Goal: Task Accomplishment & Management: Manage account settings

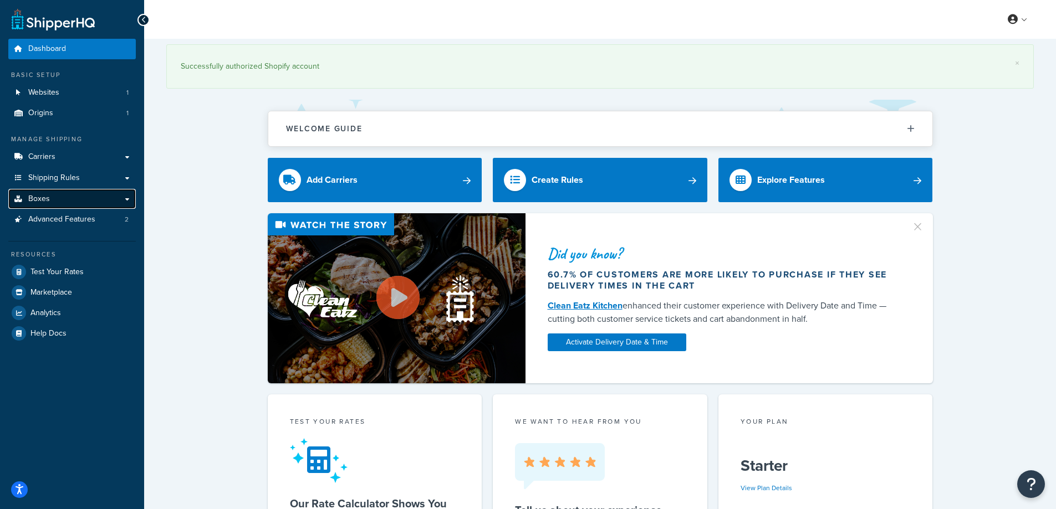
click at [59, 200] on link "Boxes" at bounding box center [71, 199] width 127 height 21
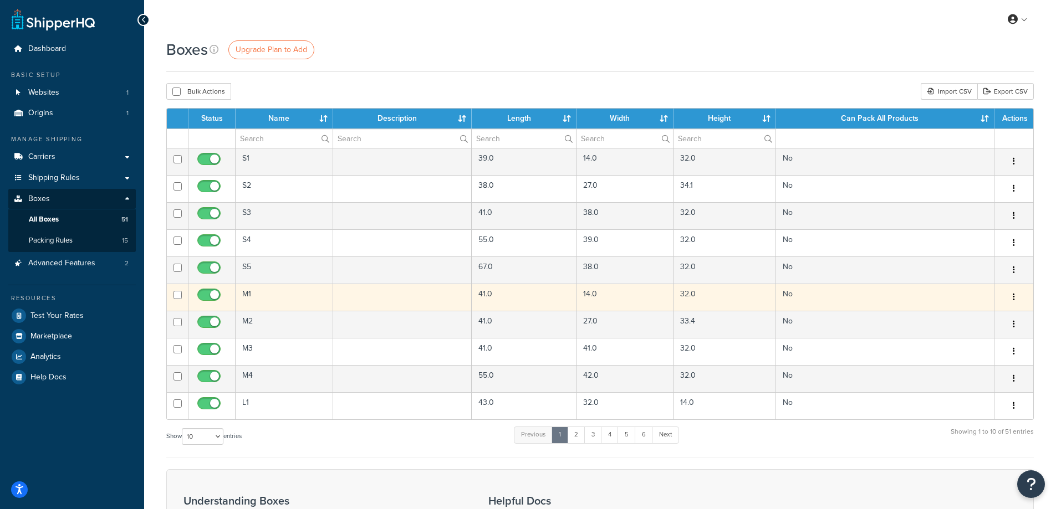
click at [250, 298] on td "M1" at bounding box center [285, 297] width 98 height 27
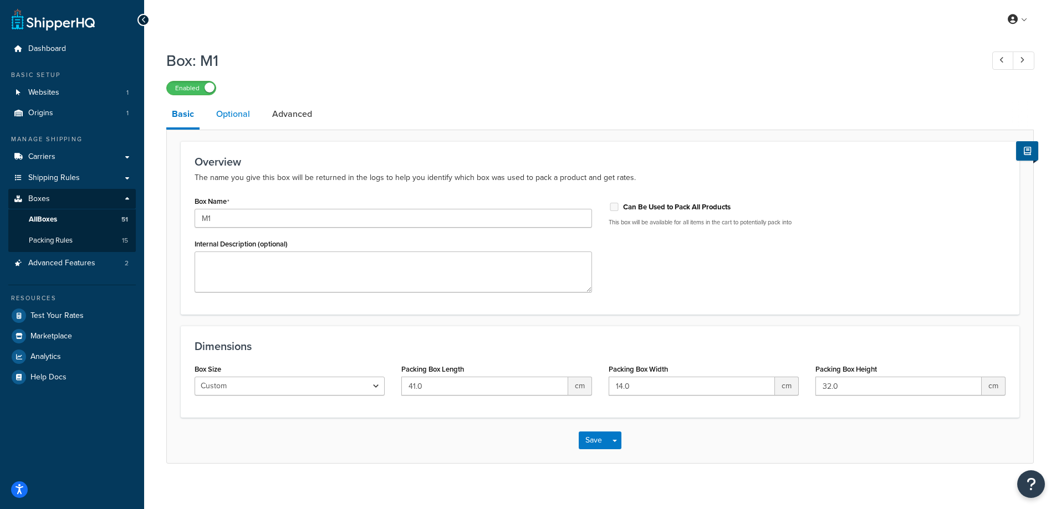
click at [224, 116] on link "Optional" at bounding box center [233, 114] width 45 height 27
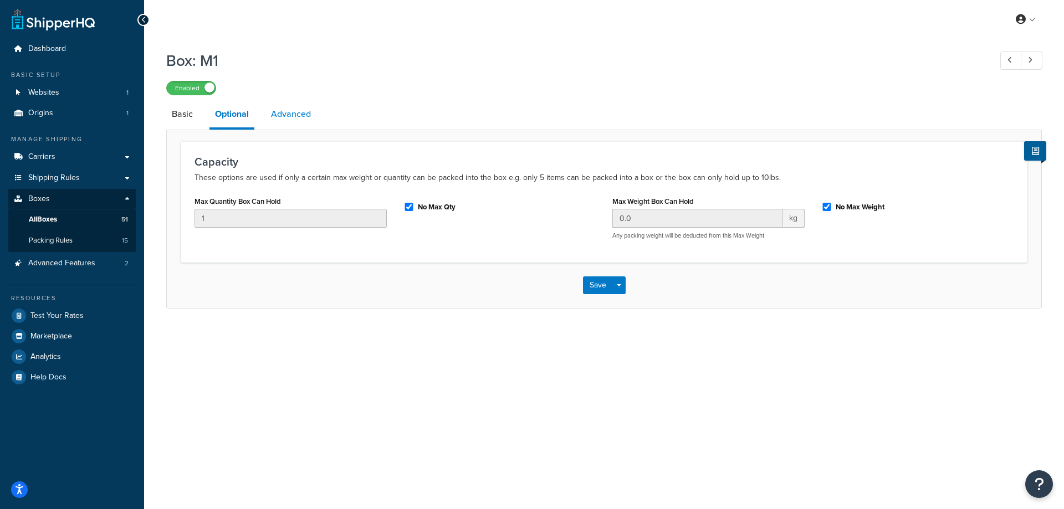
click at [297, 109] on link "Advanced" at bounding box center [290, 114] width 51 height 27
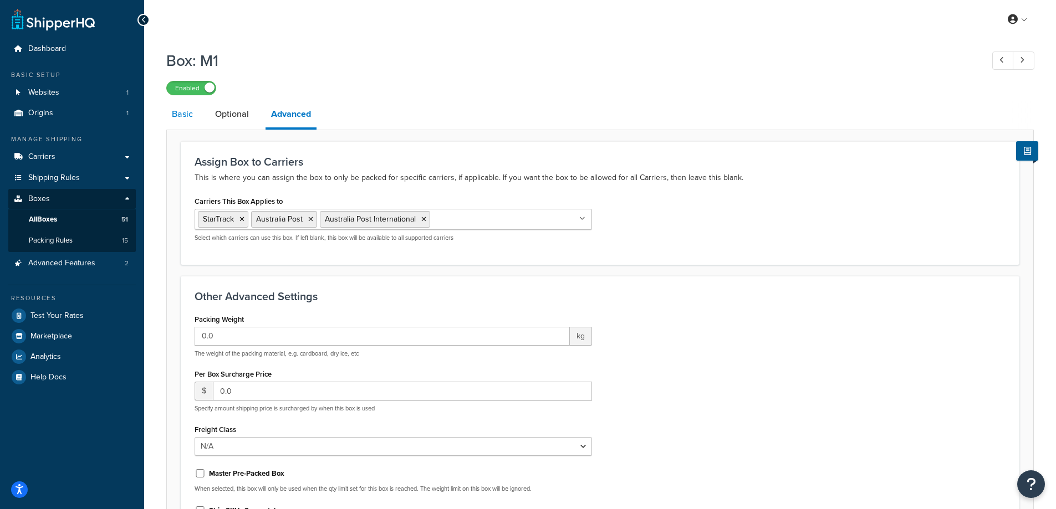
click at [182, 115] on link "Basic" at bounding box center [182, 114] width 32 height 27
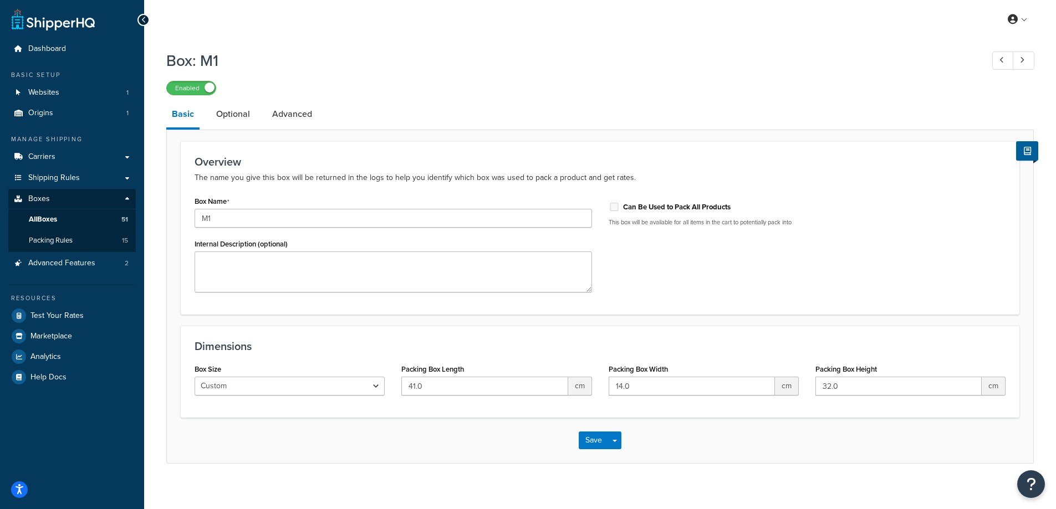
click at [146, 23] on icon at bounding box center [143, 20] width 5 height 8
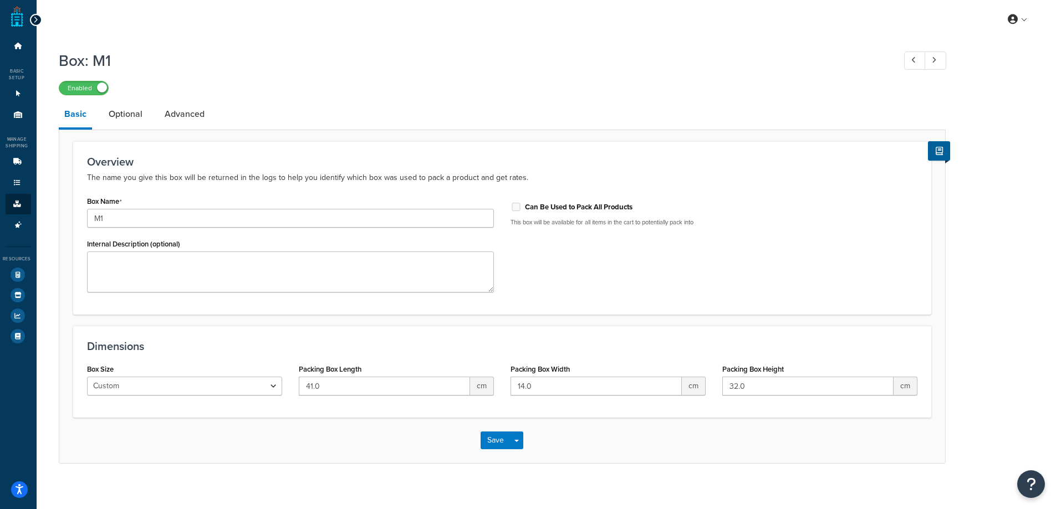
click at [38, 20] on div at bounding box center [36, 20] width 12 height 12
click at [34, 19] on icon at bounding box center [35, 20] width 5 height 8
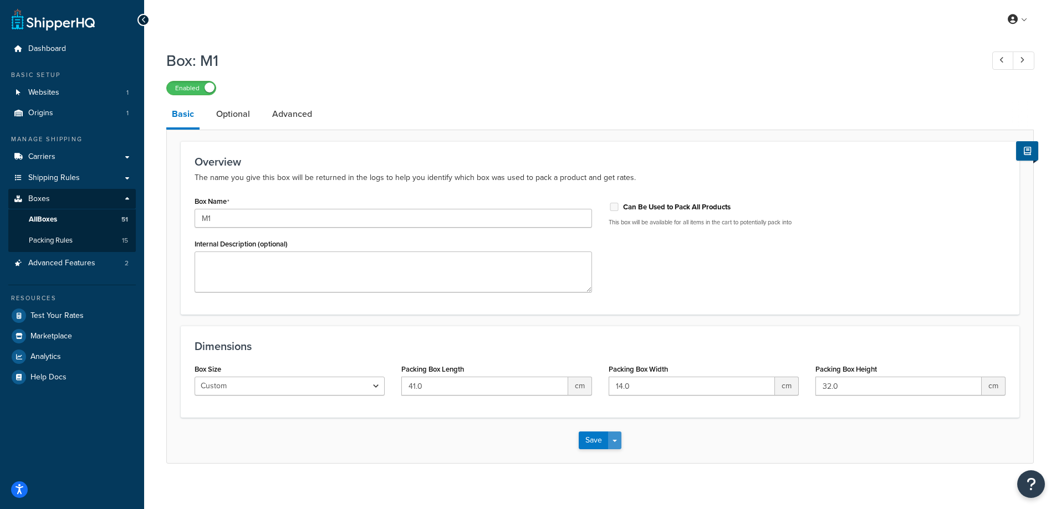
click at [613, 437] on button "Save Dropdown" at bounding box center [614, 441] width 13 height 18
click at [626, 459] on button "Save and Edit" at bounding box center [632, 461] width 107 height 23
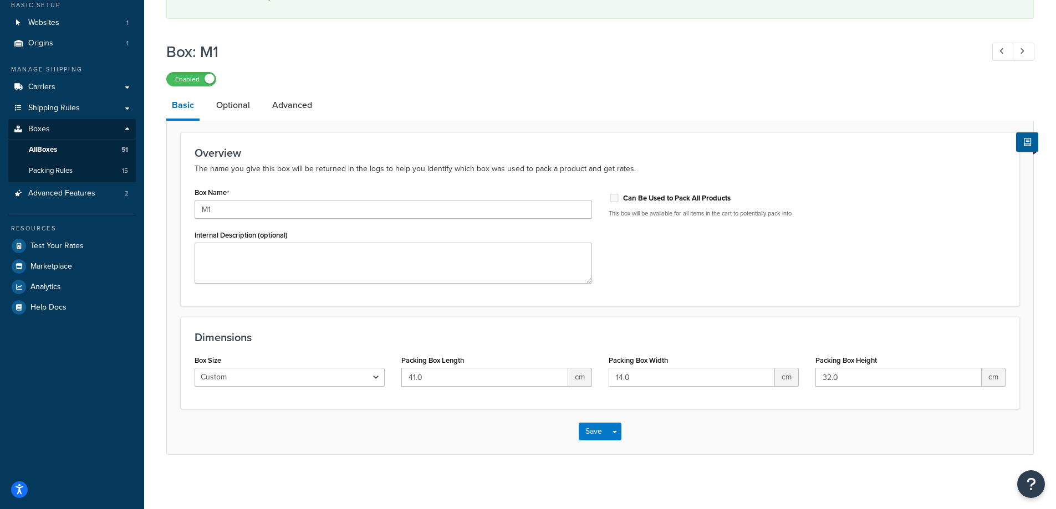
scroll to position [72, 0]
click at [619, 436] on button "Save Dropdown" at bounding box center [614, 431] width 13 height 18
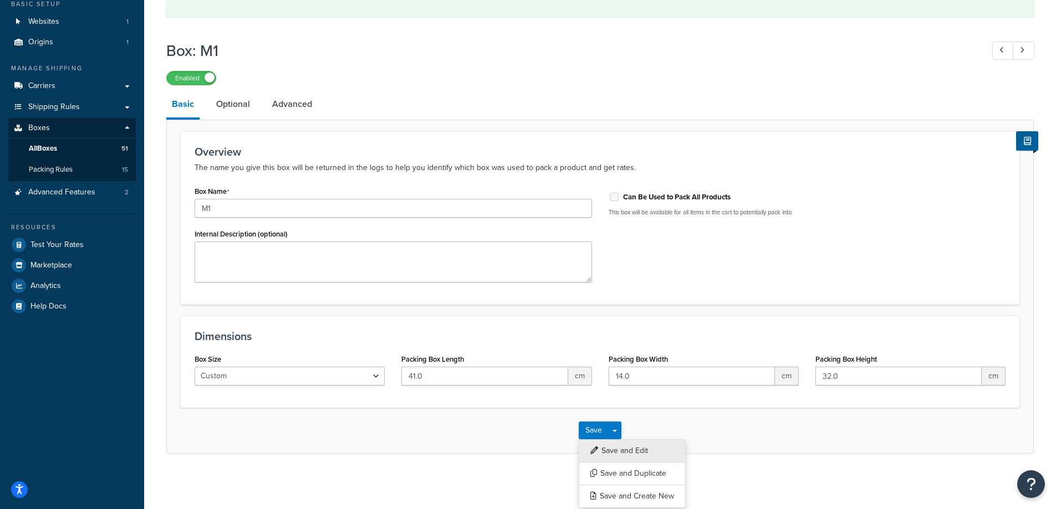
click at [626, 452] on button "Save and Edit" at bounding box center [632, 451] width 107 height 23
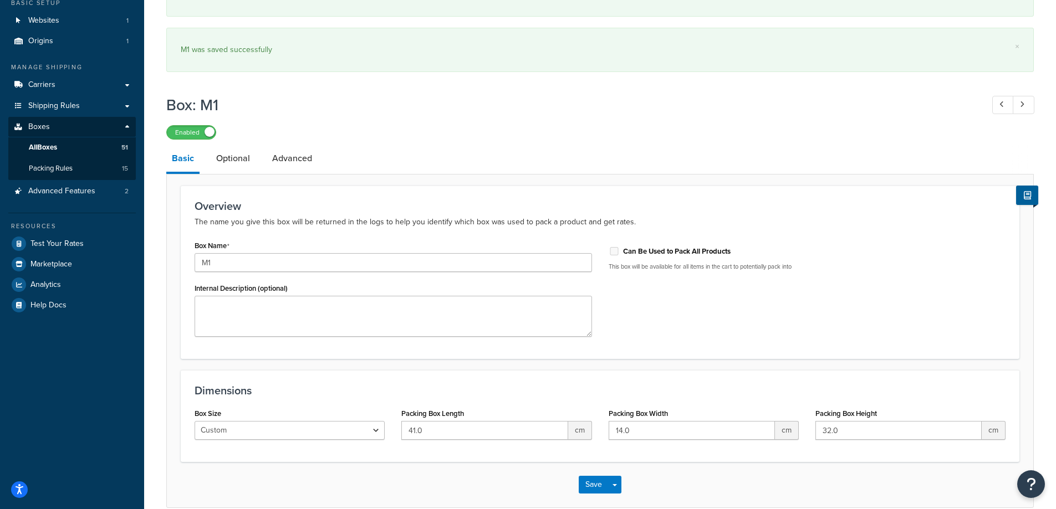
scroll to position [0, 0]
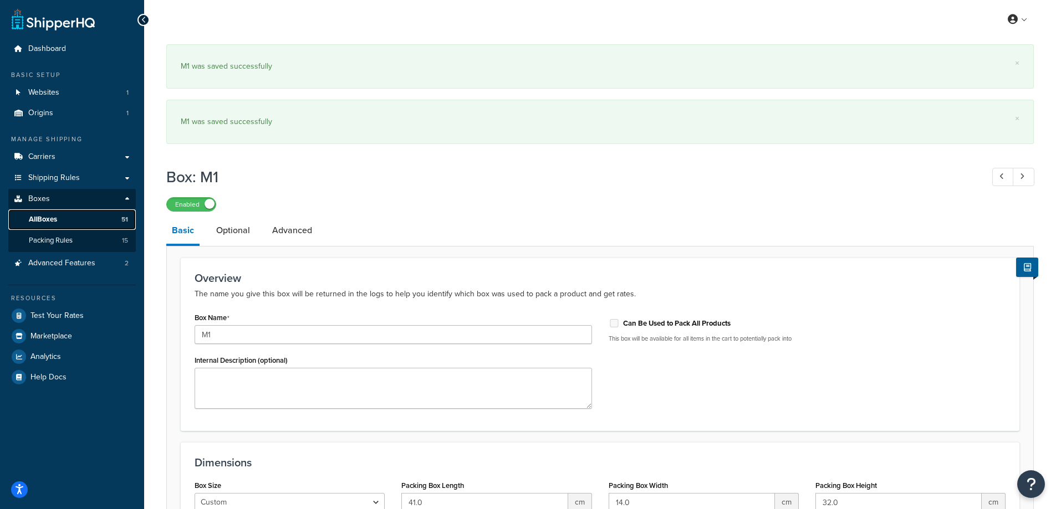
click at [55, 223] on span "All Boxes" at bounding box center [43, 219] width 28 height 9
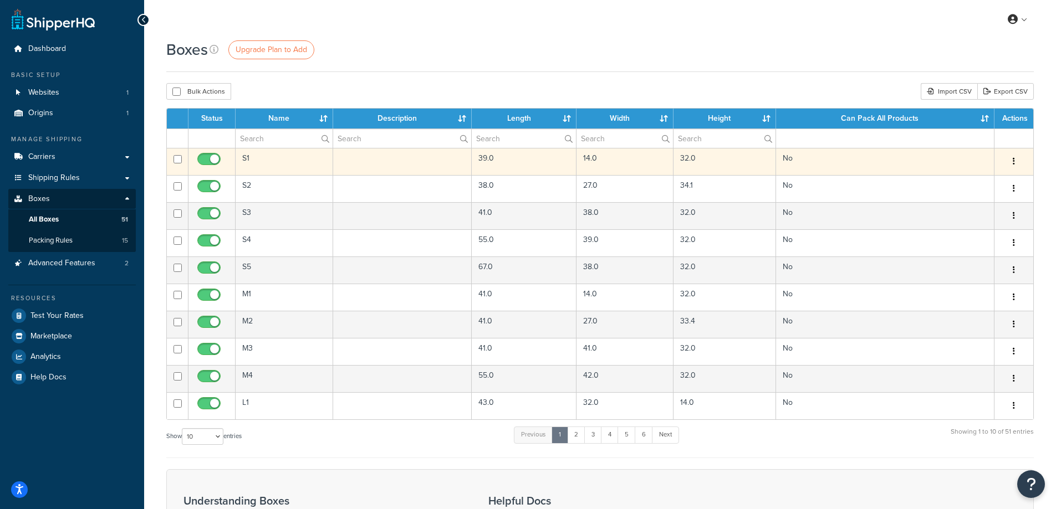
click at [268, 164] on td "S1" at bounding box center [285, 161] width 98 height 27
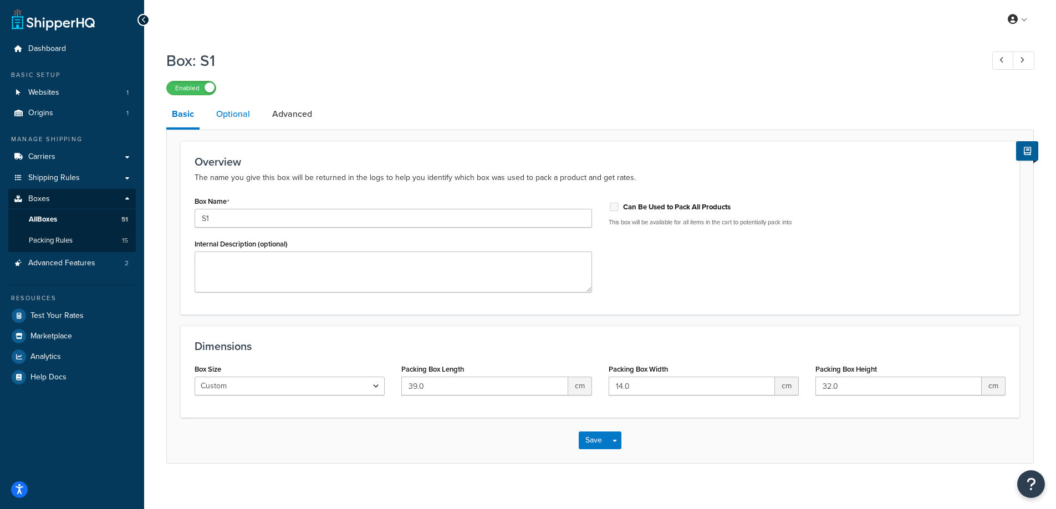
click at [241, 110] on link "Optional" at bounding box center [233, 114] width 45 height 27
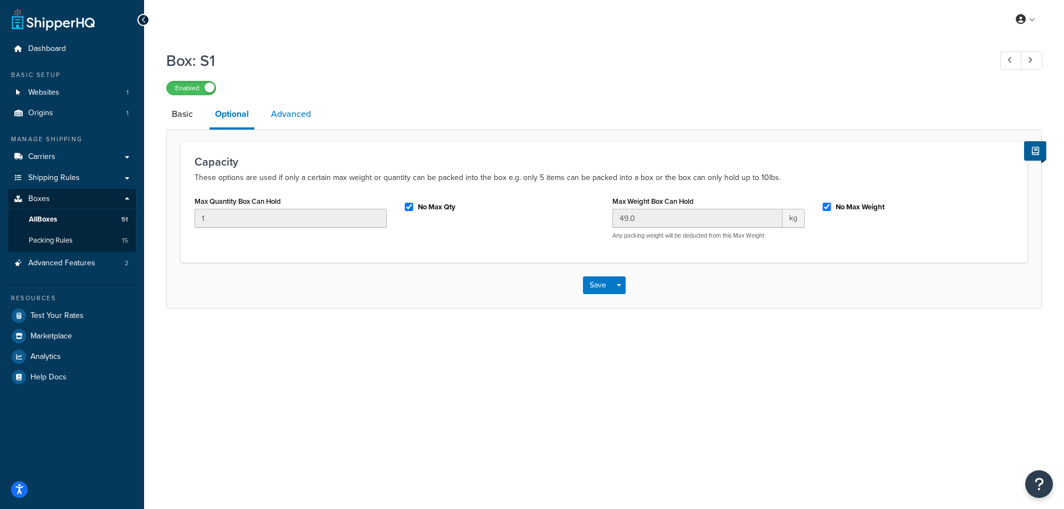
click at [300, 116] on link "Advanced" at bounding box center [290, 114] width 51 height 27
click at [181, 115] on link "Basic" at bounding box center [182, 114] width 32 height 27
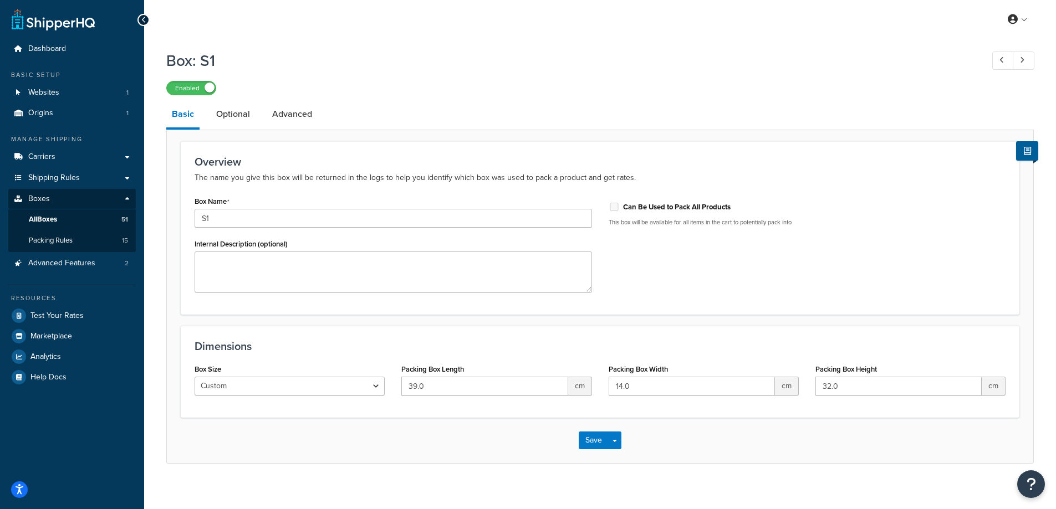
drag, startPoint x: 650, startPoint y: 111, endPoint x: 519, endPoint y: 92, distance: 131.7
click at [519, 92] on div "Enabled" at bounding box center [599, 88] width 867 height 16
click at [52, 221] on span "All Boxes" at bounding box center [43, 219] width 28 height 9
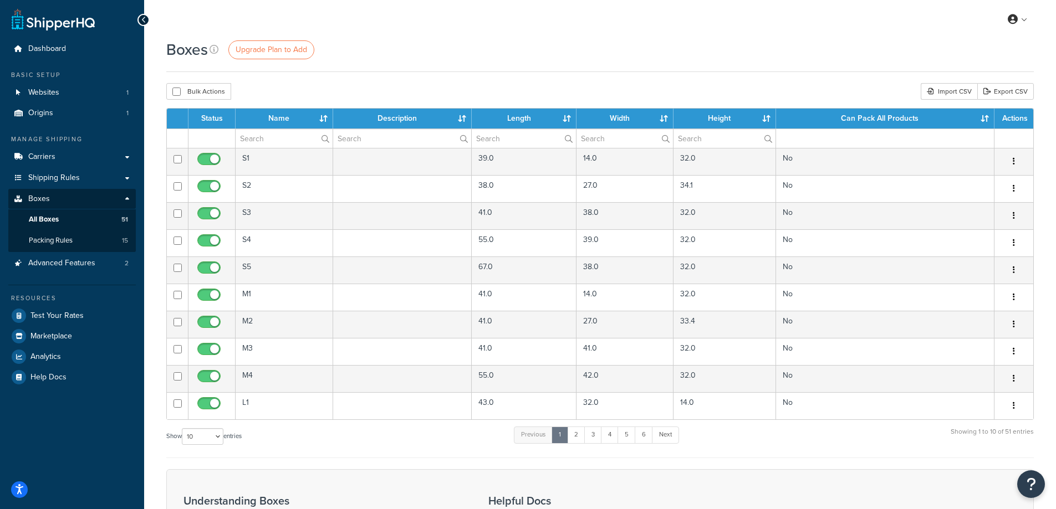
drag, startPoint x: 250, startPoint y: 401, endPoint x: 241, endPoint y: 433, distance: 33.5
click at [250, 401] on td "L1" at bounding box center [285, 405] width 98 height 27
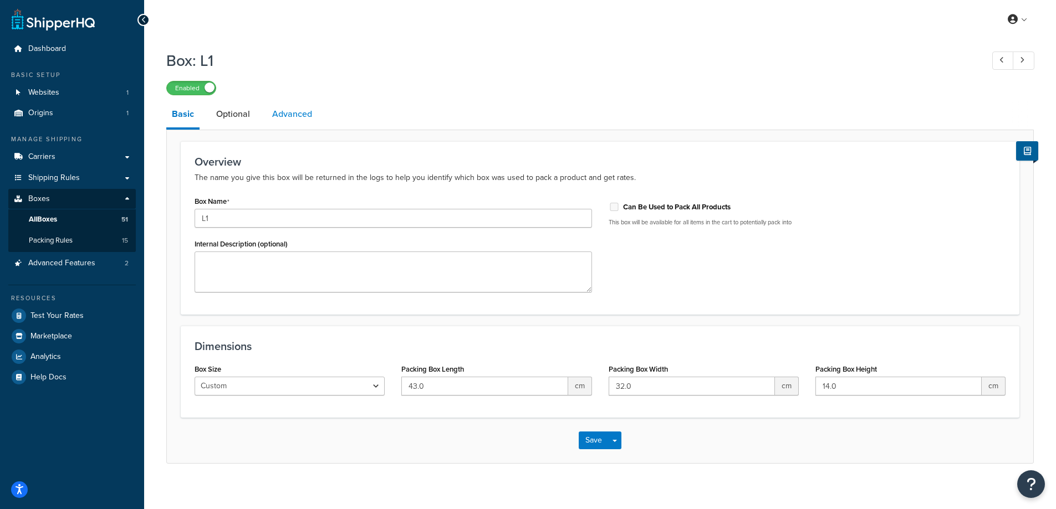
click at [294, 113] on link "Advanced" at bounding box center [292, 114] width 51 height 27
click at [53, 219] on span "All Boxes" at bounding box center [43, 219] width 28 height 9
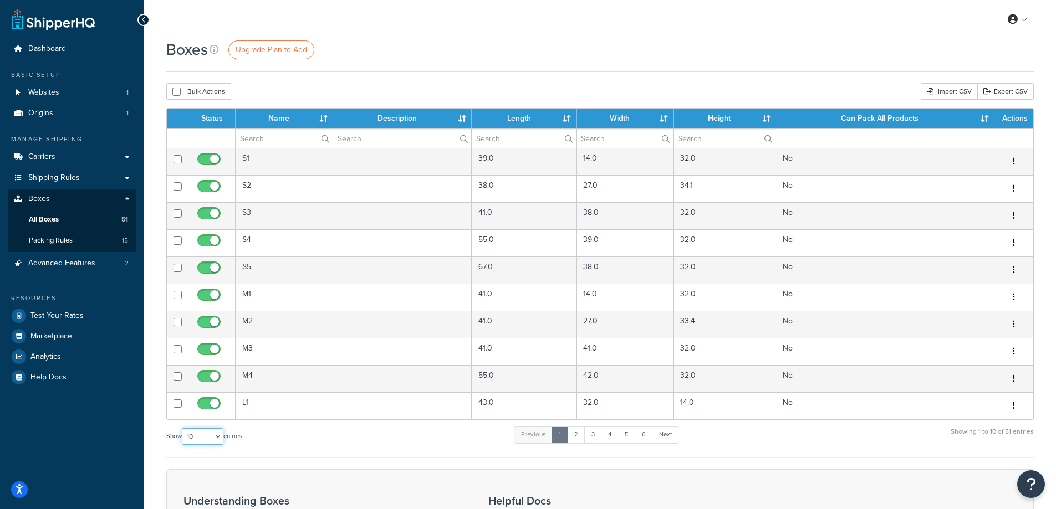
click at [221, 434] on select "10 15 25 50 100 1000" at bounding box center [203, 436] width 42 height 17
select select "100"
click at [183, 428] on select "10 15 25 50 100 1000" at bounding box center [203, 436] width 42 height 17
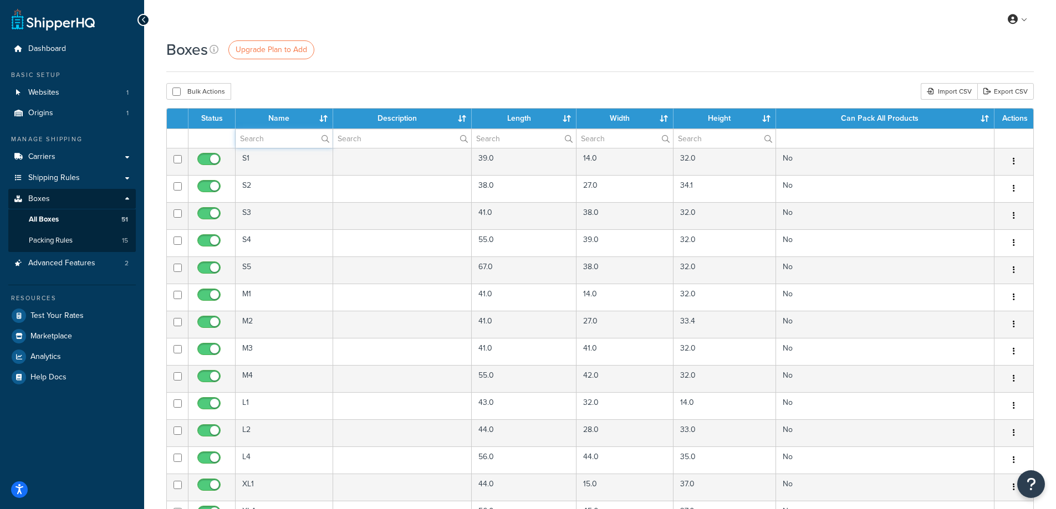
click at [291, 136] on input "text" at bounding box center [284, 138] width 97 height 19
type input "XL"
